Goal: Navigation & Orientation: Understand site structure

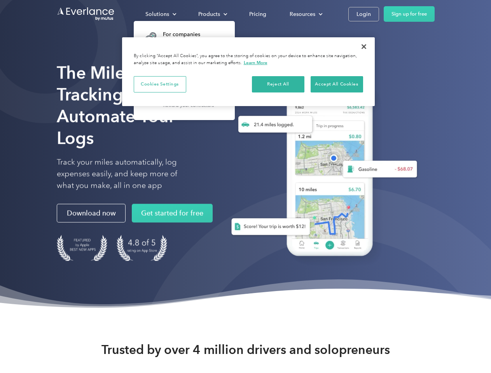
click at [161, 14] on div "Solutions" at bounding box center [157, 14] width 24 height 10
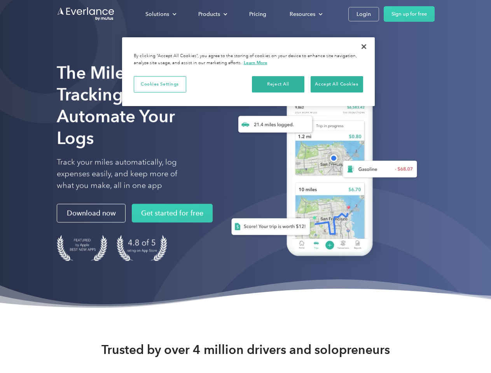
click at [212, 14] on div "Products" at bounding box center [209, 14] width 22 height 10
click at [305, 14] on div "Resources" at bounding box center [303, 14] width 26 height 10
click at [160, 84] on button "Cookies Settings" at bounding box center [160, 84] width 52 height 16
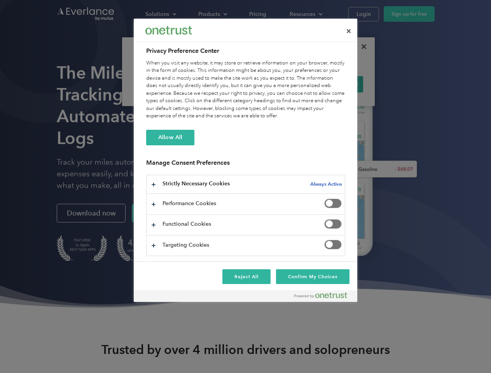
click at [278, 84] on div "When you visit any website, it may store or retrieve information on your browse…" at bounding box center [245, 89] width 199 height 61
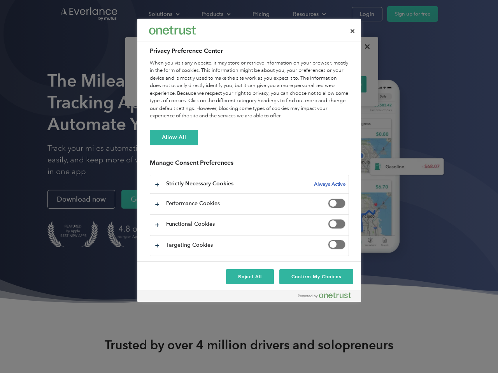
click at [337, 84] on div "When you visit any website, it may store or retrieve information on your browse…" at bounding box center [249, 89] width 199 height 61
click at [364, 47] on div at bounding box center [249, 186] width 498 height 373
